Goal: Task Accomplishment & Management: Manage account settings

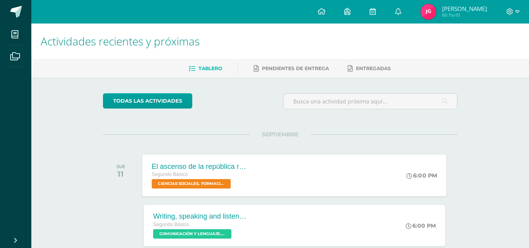
drag, startPoint x: 109, startPoint y: 87, endPoint x: 310, endPoint y: 180, distance: 221.9
click at [310, 180] on div "El ascenso de la república romana Segundo Básico CIENCIAS SOCIALES, FORMACIÓN C…" at bounding box center [295, 175] width 304 height 42
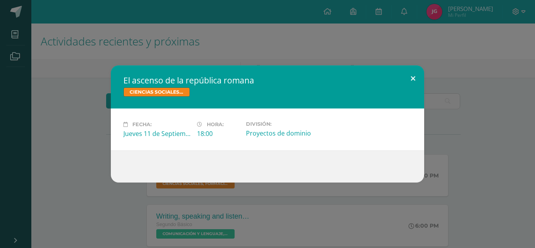
click at [412, 74] on button at bounding box center [413, 78] width 22 height 27
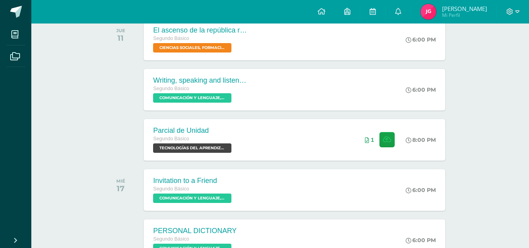
scroll to position [196, 0]
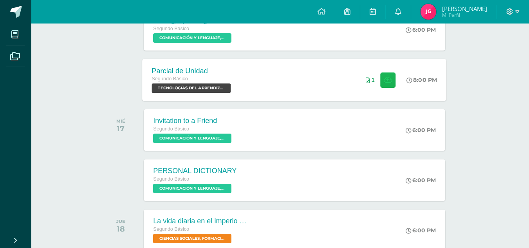
click at [384, 83] on icon at bounding box center [388, 79] width 8 height 7
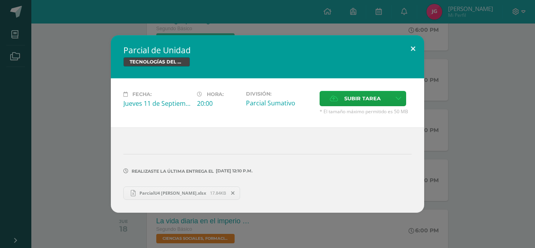
click at [411, 45] on button at bounding box center [413, 48] width 22 height 27
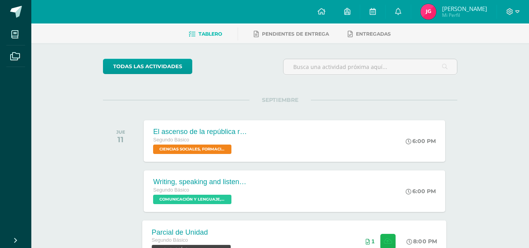
scroll to position [0, 0]
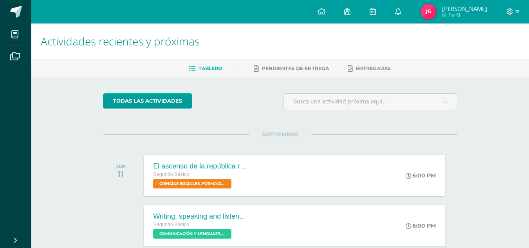
click at [434, 10] on img at bounding box center [429, 12] width 16 height 16
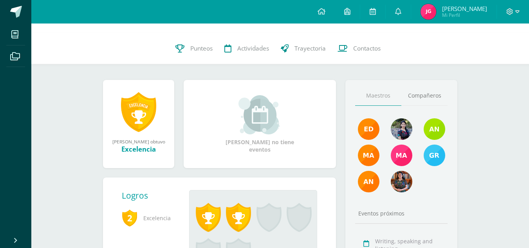
scroll to position [192, 0]
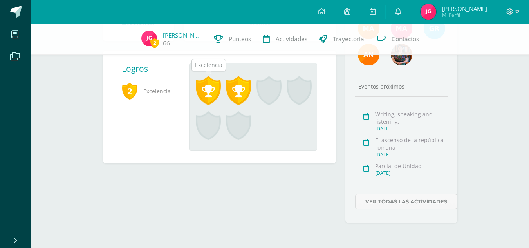
click at [214, 89] on span at bounding box center [208, 90] width 25 height 29
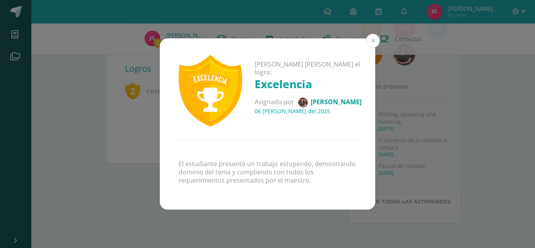
click at [373, 42] on button at bounding box center [373, 41] width 14 height 14
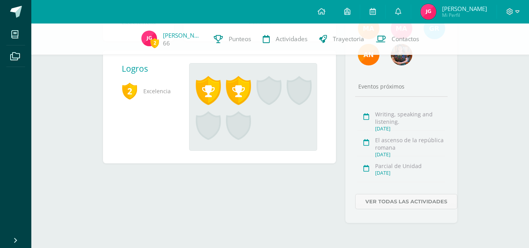
click at [245, 89] on span at bounding box center [238, 90] width 25 height 29
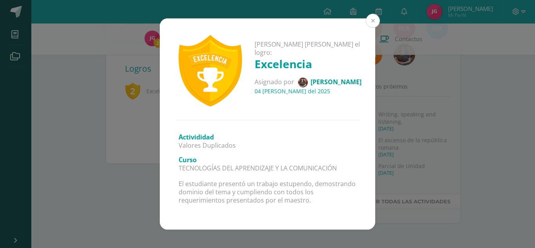
click at [374, 24] on button at bounding box center [373, 21] width 14 height 14
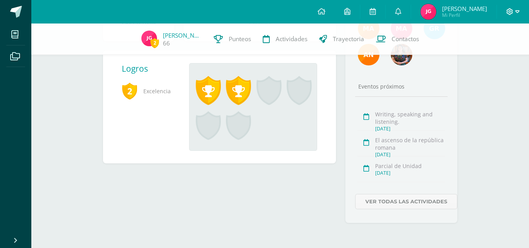
click at [513, 11] on icon at bounding box center [510, 11] width 7 height 7
click at [484, 51] on span "Cerrar sesión" at bounding box center [492, 53] width 35 height 7
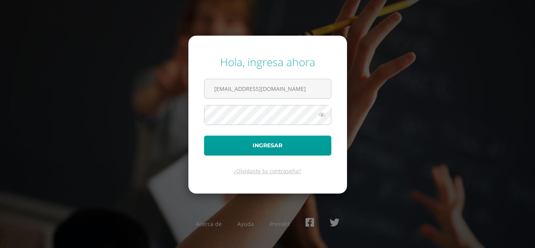
drag, startPoint x: 295, startPoint y: 91, endPoint x: 199, endPoint y: 103, distance: 97.0
click at [205, 98] on input "jadeguarcas2023@maiagt.org" at bounding box center [268, 88] width 127 height 19
type input "esther.p21@maiagt.org"
click at [204, 136] on button "Ingresar" at bounding box center [267, 146] width 127 height 20
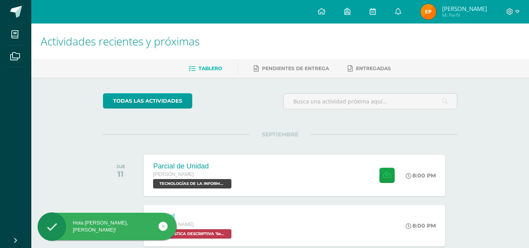
click at [426, 19] on img at bounding box center [429, 12] width 16 height 16
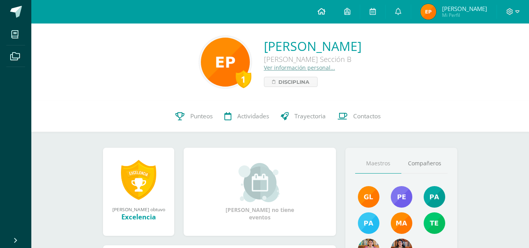
click at [318, 9] on icon at bounding box center [322, 11] width 8 height 7
